Goal: Use online tool/utility: Utilize a website feature to perform a specific function

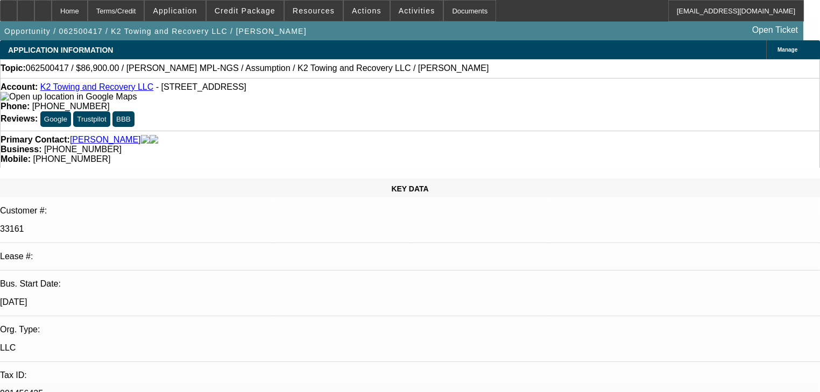
select select "0"
select select "4"
select select "2"
select select "0"
select select "4"
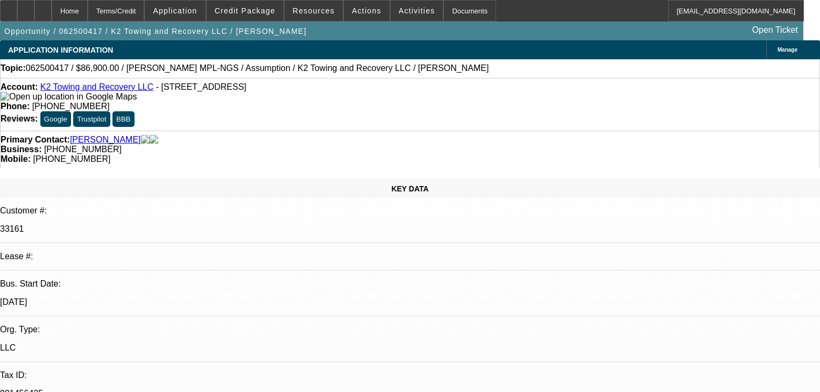
select select "0"
select select "2"
select select "0"
select select "6"
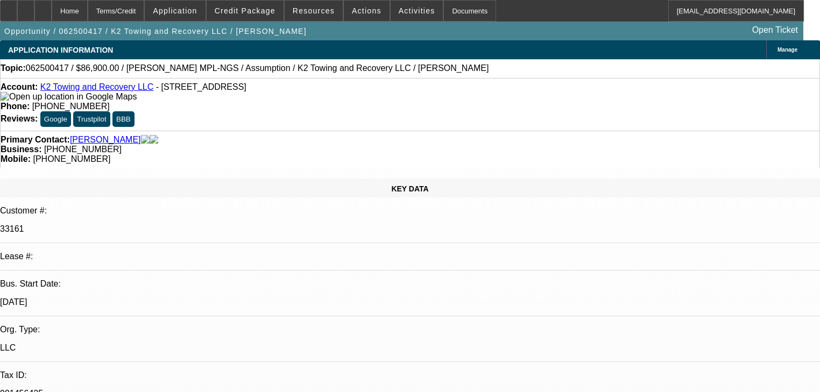
select select "0"
select select "3"
select select "2"
select select "0.1"
select select "4"
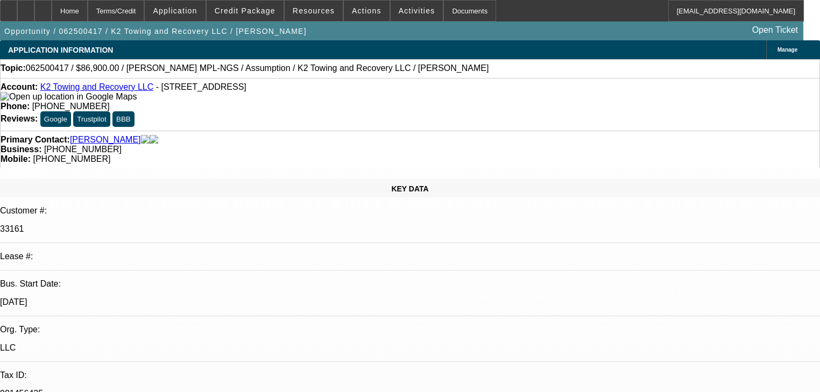
select select "0"
select select "2"
select select "0"
select select "6"
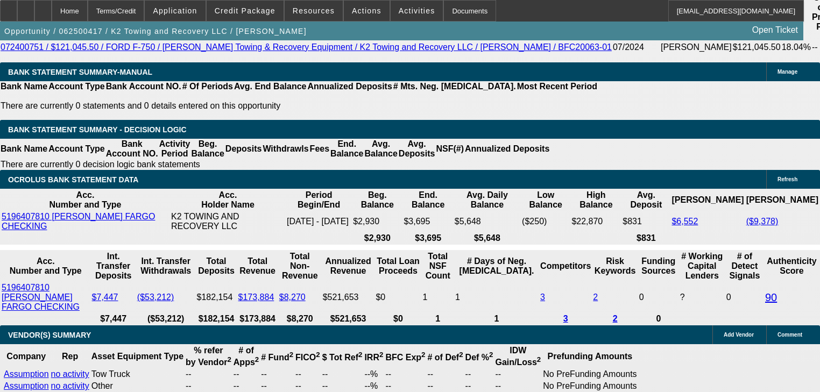
scroll to position [861, 0]
